Goal: Task Accomplishment & Management: Use online tool/utility

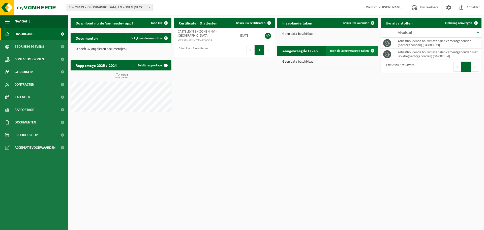
click at [339, 50] on span "Toon de aangevraagde taken" at bounding box center [349, 50] width 39 height 3
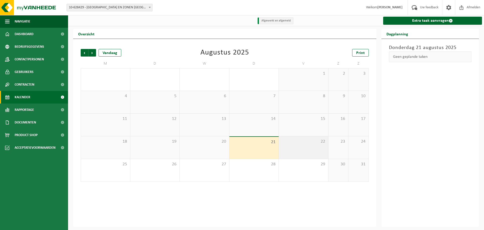
click at [294, 146] on div "22" at bounding box center [303, 147] width 49 height 22
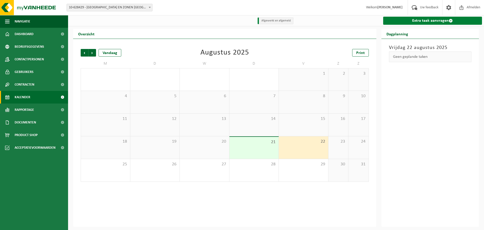
click at [447, 21] on link "Extra taak aanvragen" at bounding box center [432, 21] width 99 height 8
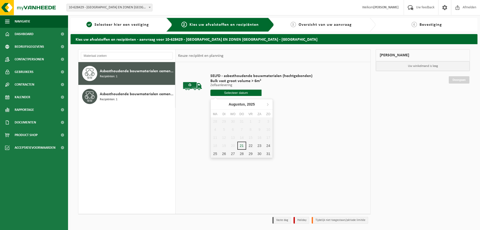
click at [238, 94] on input "text" at bounding box center [235, 92] width 51 height 6
click at [251, 146] on div "22" at bounding box center [250, 145] width 9 height 8
type input "Van 2025-08-22"
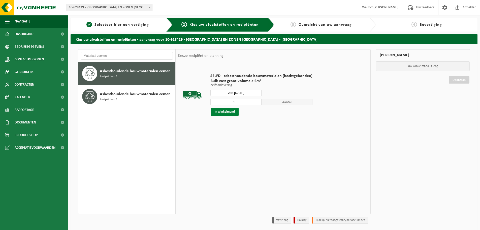
click at [222, 111] on button "In winkelmand" at bounding box center [225, 112] width 28 height 8
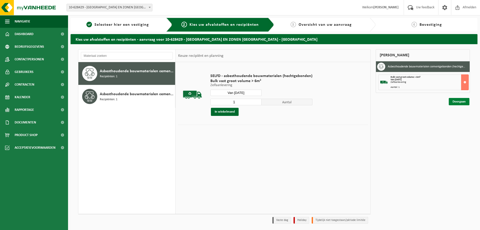
click at [462, 102] on link "Doorgaan" at bounding box center [459, 101] width 21 height 7
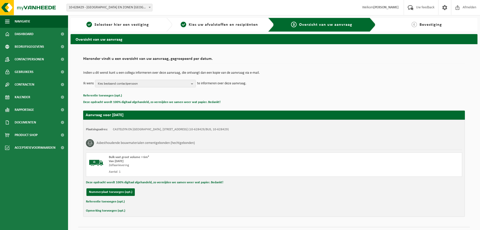
click at [104, 202] on button "Referentie toevoegen (opt.)" at bounding box center [105, 201] width 39 height 7
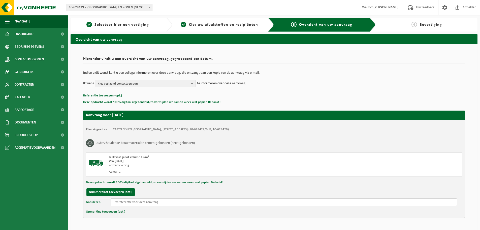
click at [129, 201] on input "text" at bounding box center [284, 202] width 346 height 8
type input "P2045 - Marke"
click at [109, 213] on button "Opmerking toevoegen (opt.)" at bounding box center [105, 211] width 39 height 7
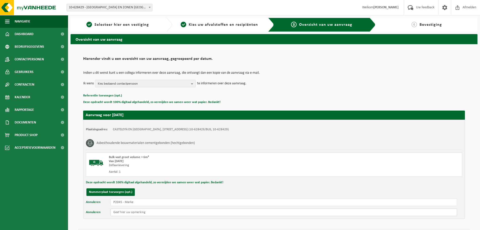
click at [114, 211] on input "text" at bounding box center [284, 212] width 346 height 8
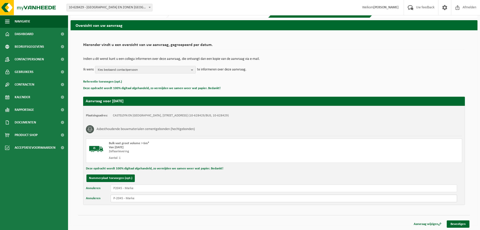
scroll to position [14, 0]
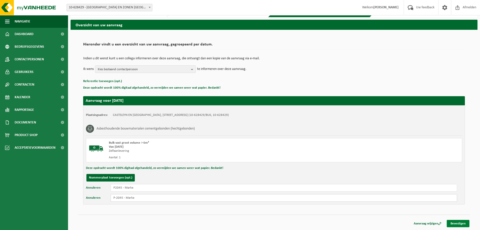
type input "P-2045 - Marke"
click at [452, 224] on link "Bevestigen" at bounding box center [458, 222] width 23 height 7
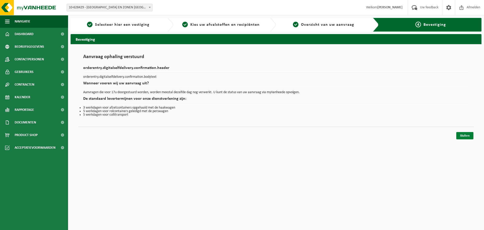
click at [469, 135] on link "Sluiten" at bounding box center [464, 135] width 17 height 7
